Goal: Obtain resource: Obtain resource

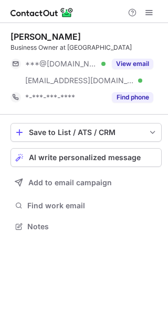
scroll to position [219, 168]
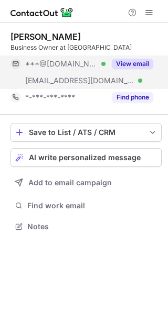
click at [131, 69] on button "View email" at bounding box center [132, 64] width 41 height 10
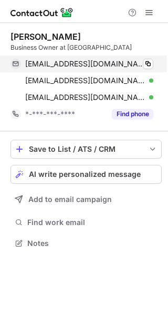
scroll to position [236, 168]
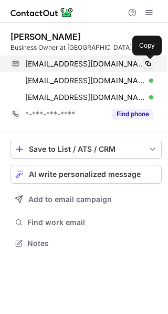
click at [148, 67] on span at bounding box center [148, 64] width 8 height 8
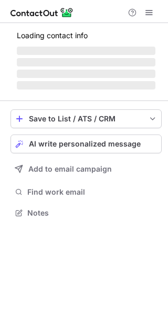
scroll to position [5, 5]
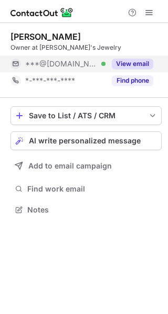
click at [129, 65] on button "View email" at bounding box center [132, 64] width 41 height 10
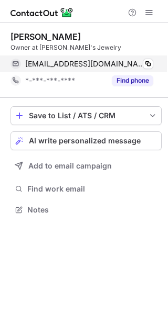
click at [153, 61] on div "josephsjewelersofstuart@gmail.com Verified Copy" at bounding box center [81, 64] width 142 height 17
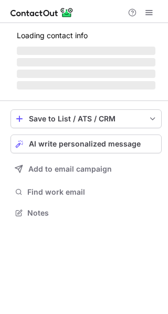
scroll to position [219, 168]
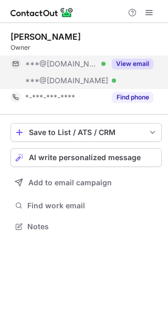
click at [121, 60] on button "View email" at bounding box center [132, 64] width 41 height 10
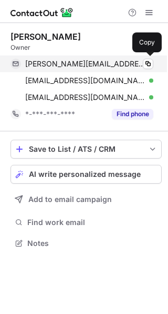
scroll to position [236, 168]
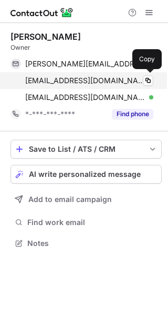
click at [147, 72] on div "[EMAIL_ADDRESS][DOMAIN_NAME] Verified Copy" at bounding box center [81, 80] width 142 height 17
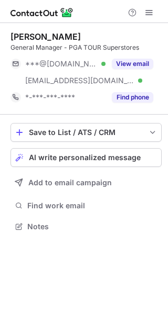
scroll to position [219, 168]
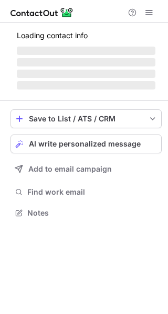
scroll to position [219, 168]
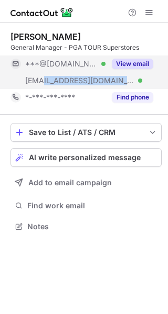
copy span "pgatss.com"
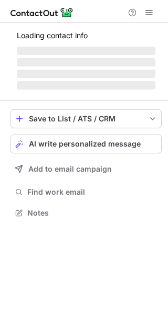
scroll to position [219, 168]
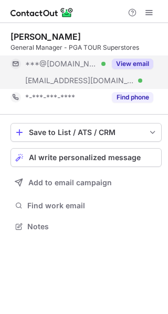
click at [141, 67] on button "View email" at bounding box center [132, 64] width 41 height 10
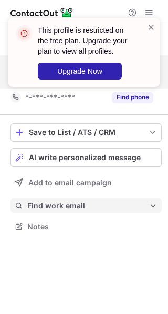
click at [89, 205] on span "Find work email" at bounding box center [88, 205] width 122 height 9
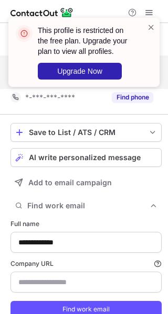
type input "**********"
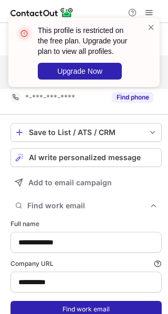
click at [99, 306] on button "Find work email" at bounding box center [85, 309] width 151 height 17
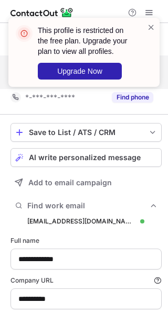
scroll to position [347, 160]
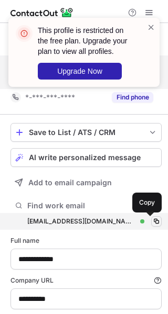
drag, startPoint x: 145, startPoint y: 219, endPoint x: 94, endPoint y: 219, distance: 50.8
click at [152, 218] on span at bounding box center [156, 221] width 8 height 8
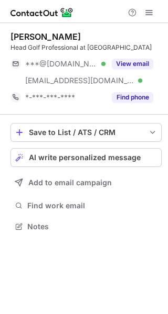
scroll to position [228, 168]
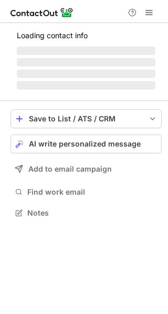
scroll to position [245, 168]
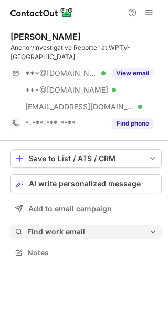
click at [90, 228] on span "Find work email" at bounding box center [88, 231] width 122 height 9
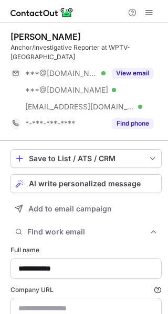
scroll to position [65, 0]
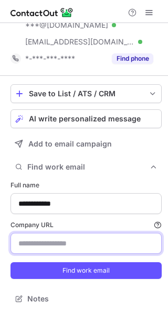
click at [92, 238] on input "Company URL Finding work email will consume 1 credit if a match is found." at bounding box center [85, 243] width 151 height 21
click at [10, 262] on button "Find work email" at bounding box center [85, 270] width 151 height 17
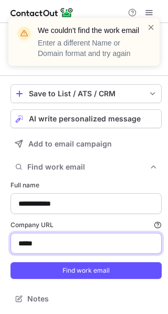
click at [83, 241] on input "*****" at bounding box center [85, 243] width 151 height 21
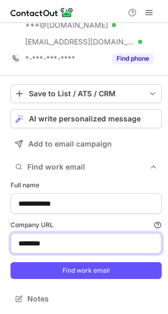
type input "********"
click at [10, 262] on button "Find work email" at bounding box center [85, 270] width 151 height 17
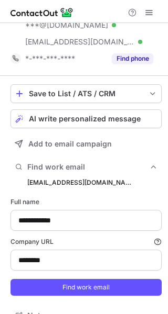
scroll to position [373, 160]
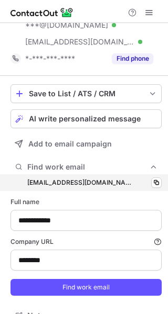
click at [150, 175] on div "scake@wptv.com scake@wptv.com Copy" at bounding box center [85, 182] width 151 height 17
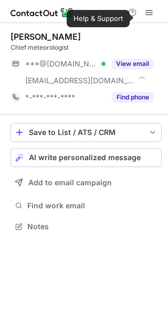
scroll to position [219, 168]
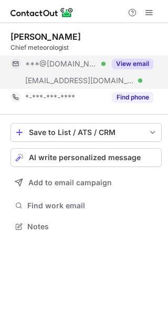
click at [129, 64] on button "View email" at bounding box center [132, 64] width 41 height 10
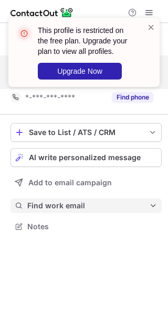
click at [74, 207] on span "Find work email" at bounding box center [88, 205] width 122 height 9
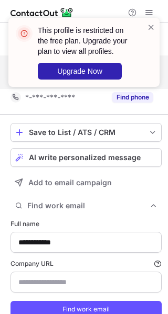
scroll to position [330, 160]
type input "********"
click at [95, 296] on form "**********" at bounding box center [85, 268] width 151 height 111
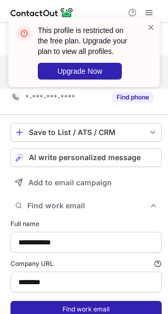
drag, startPoint x: 95, startPoint y: 301, endPoint x: 98, endPoint y: 306, distance: 6.1
click at [97, 304] on form "**********" at bounding box center [85, 268] width 151 height 111
click at [98, 306] on button "Find work email" at bounding box center [85, 309] width 151 height 17
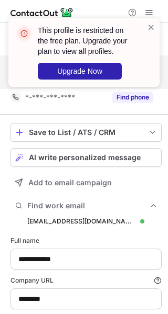
scroll to position [347, 160]
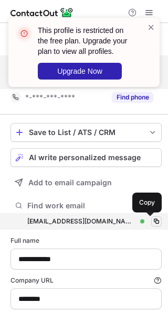
click at [152, 220] on span at bounding box center [156, 221] width 8 height 8
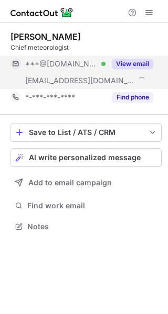
scroll to position [219, 168]
click at [138, 61] on button "View email" at bounding box center [132, 64] width 41 height 10
